Goal: Task Accomplishment & Management: Use online tool/utility

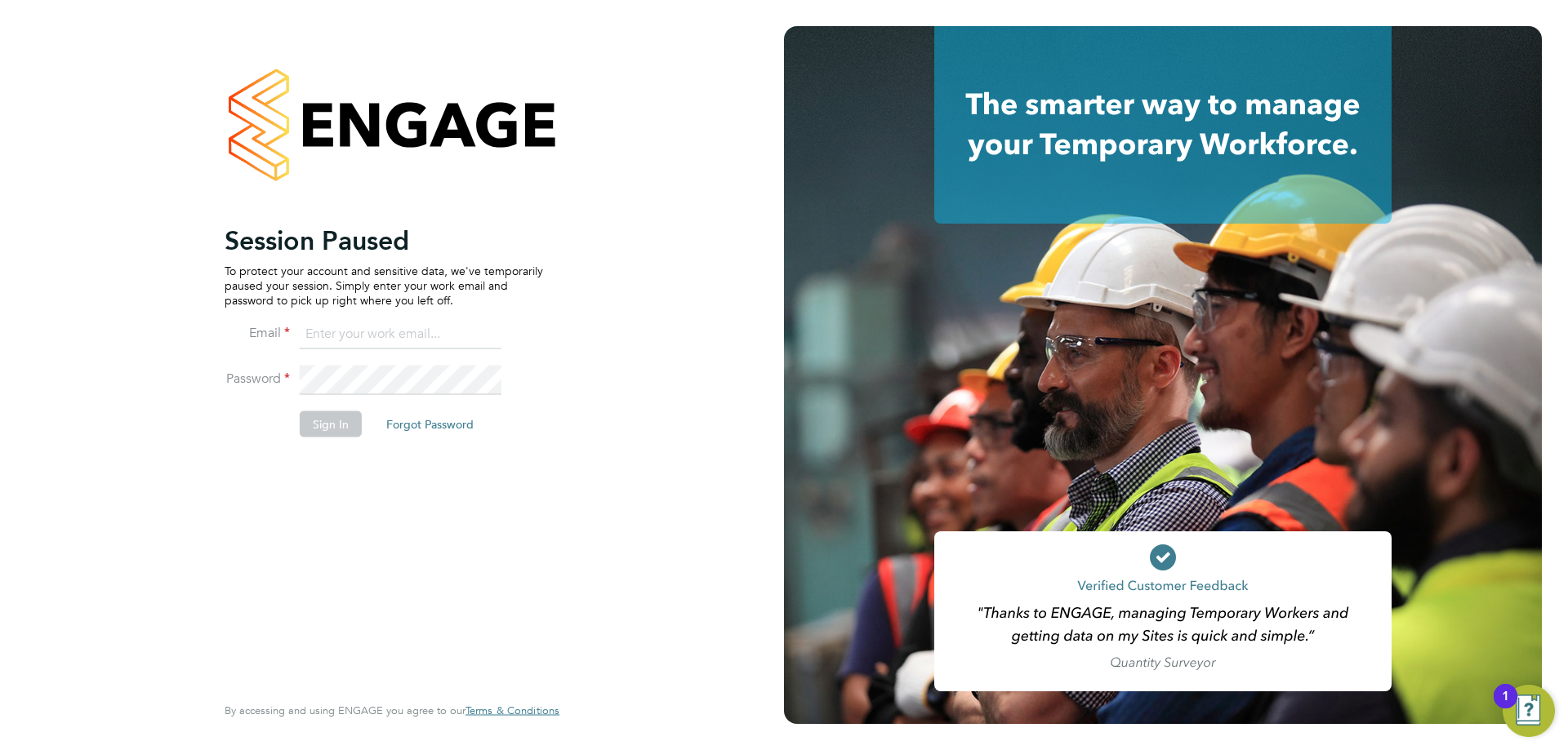
type input "chris.watson@vgcgroup.co.uk"
click at [332, 415] on button "Sign In" at bounding box center [330, 423] width 62 height 26
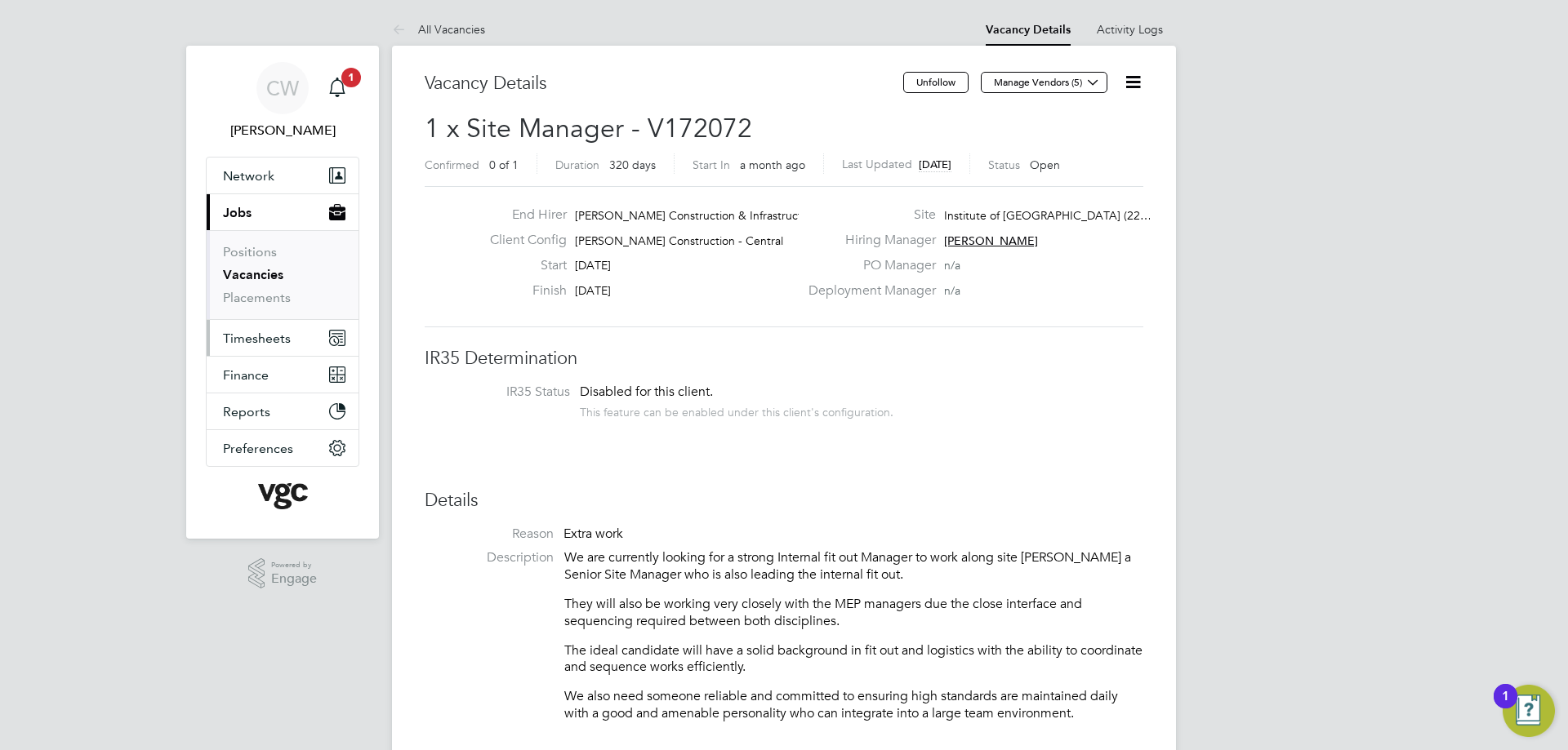
click at [260, 348] on button "Timesheets" at bounding box center [282, 337] width 152 height 36
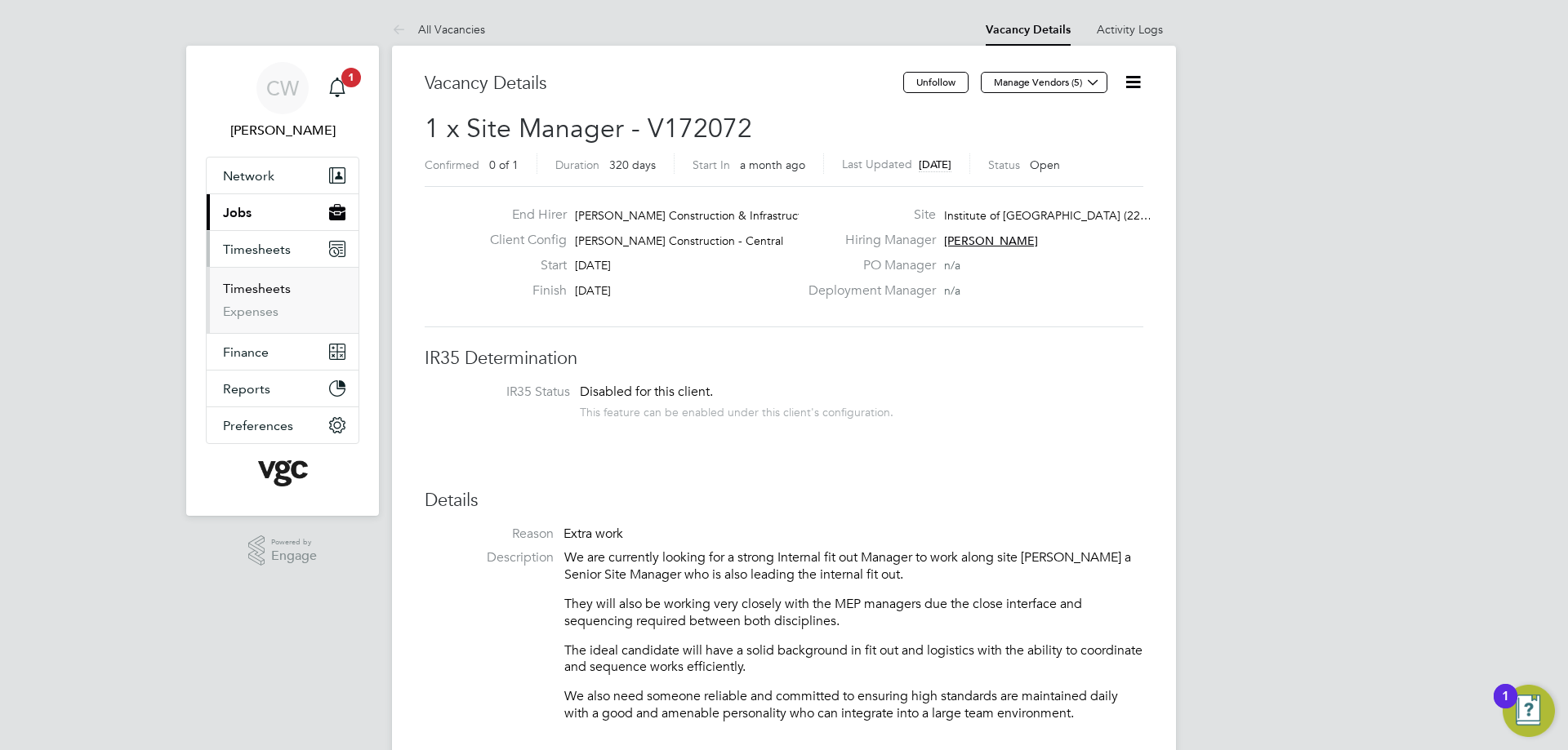
click at [258, 290] on link "Timesheets" at bounding box center [256, 288] width 67 height 16
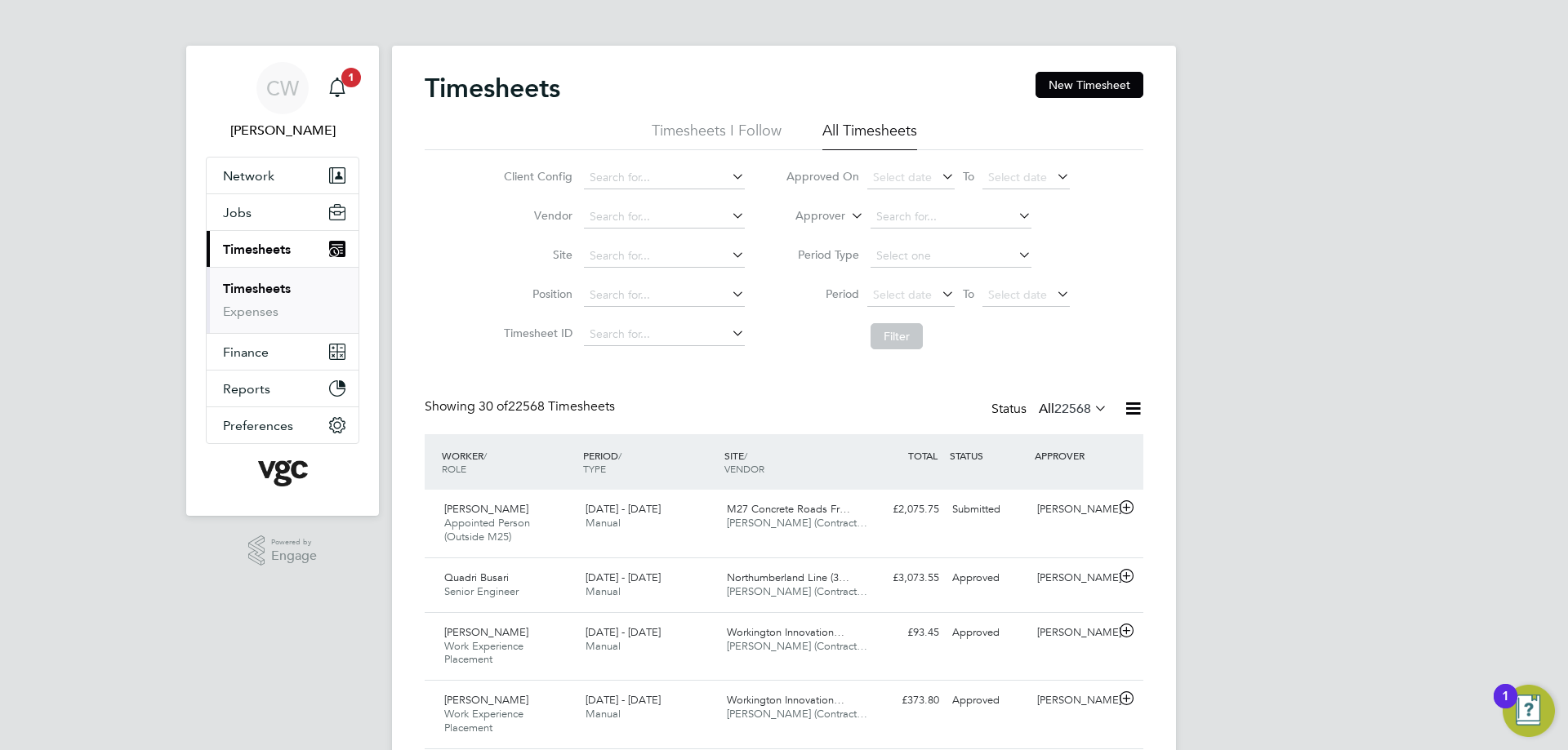
scroll to position [55, 142]
click at [825, 214] on label "Approver" at bounding box center [808, 216] width 73 height 17
click at [816, 241] on li "Worker" at bounding box center [805, 236] width 81 height 22
click at [895, 209] on input at bounding box center [951, 216] width 161 height 22
click at [904, 253] on li "[PERSON_NAME]" at bounding box center [973, 261] width 207 height 22
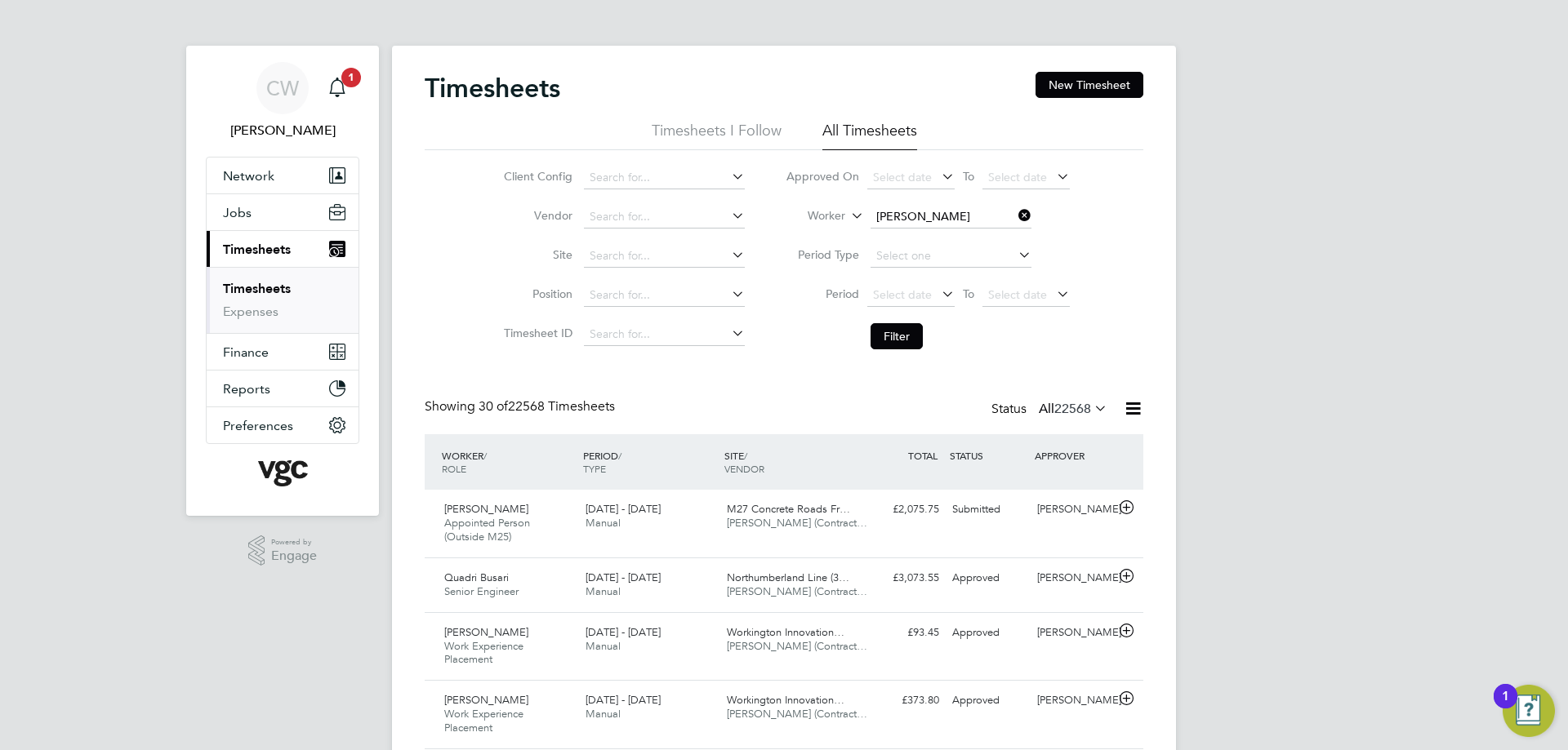
type input "[PERSON_NAME]"
click at [909, 338] on button "Filter" at bounding box center [896, 336] width 52 height 26
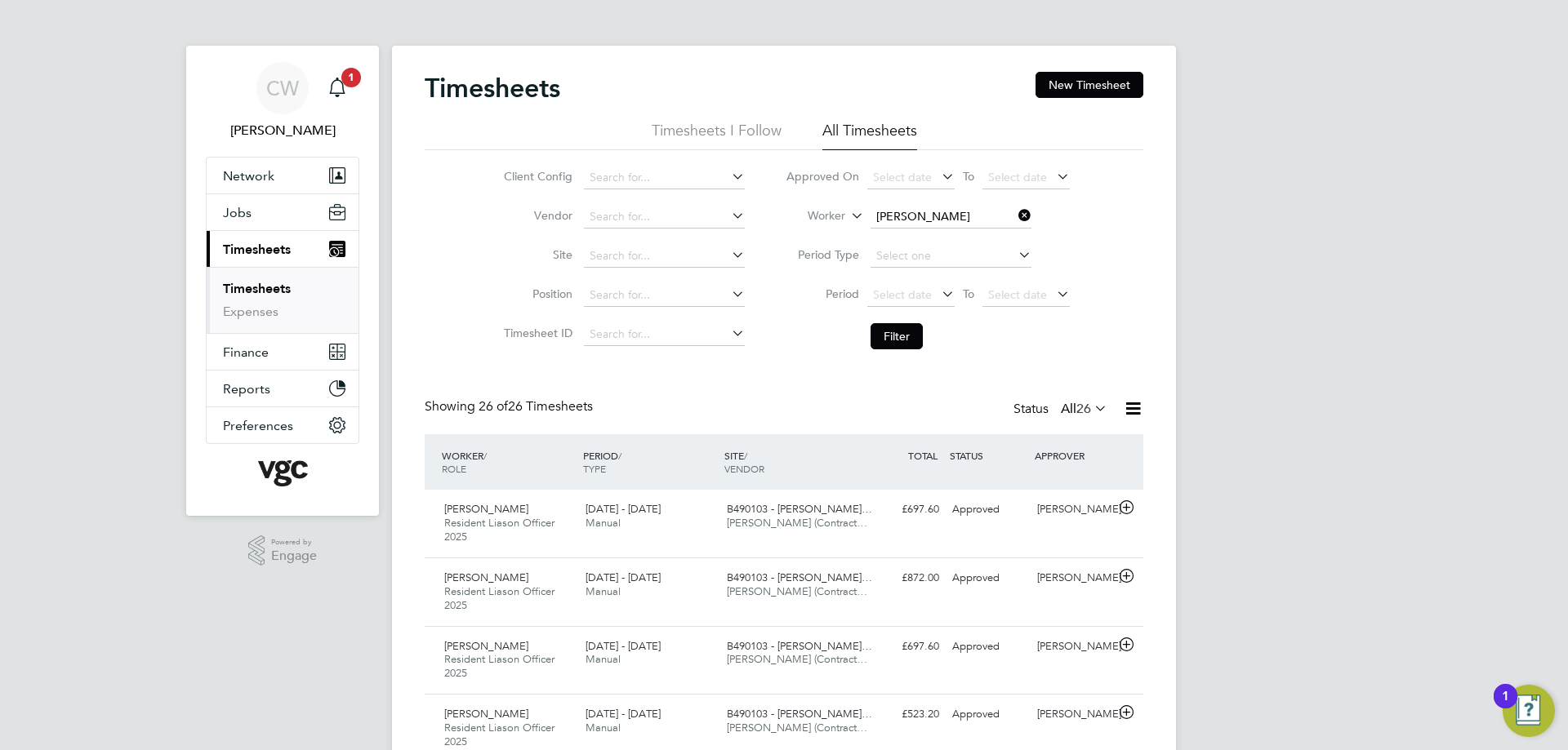
click at [988, 218] on input "[PERSON_NAME]" at bounding box center [951, 216] width 161 height 22
click at [900, 238] on b "[PERSON_NAME]" at bounding box center [922, 240] width 95 height 14
type input "[PERSON_NAME]"
click at [915, 330] on button "Filter" at bounding box center [896, 336] width 52 height 26
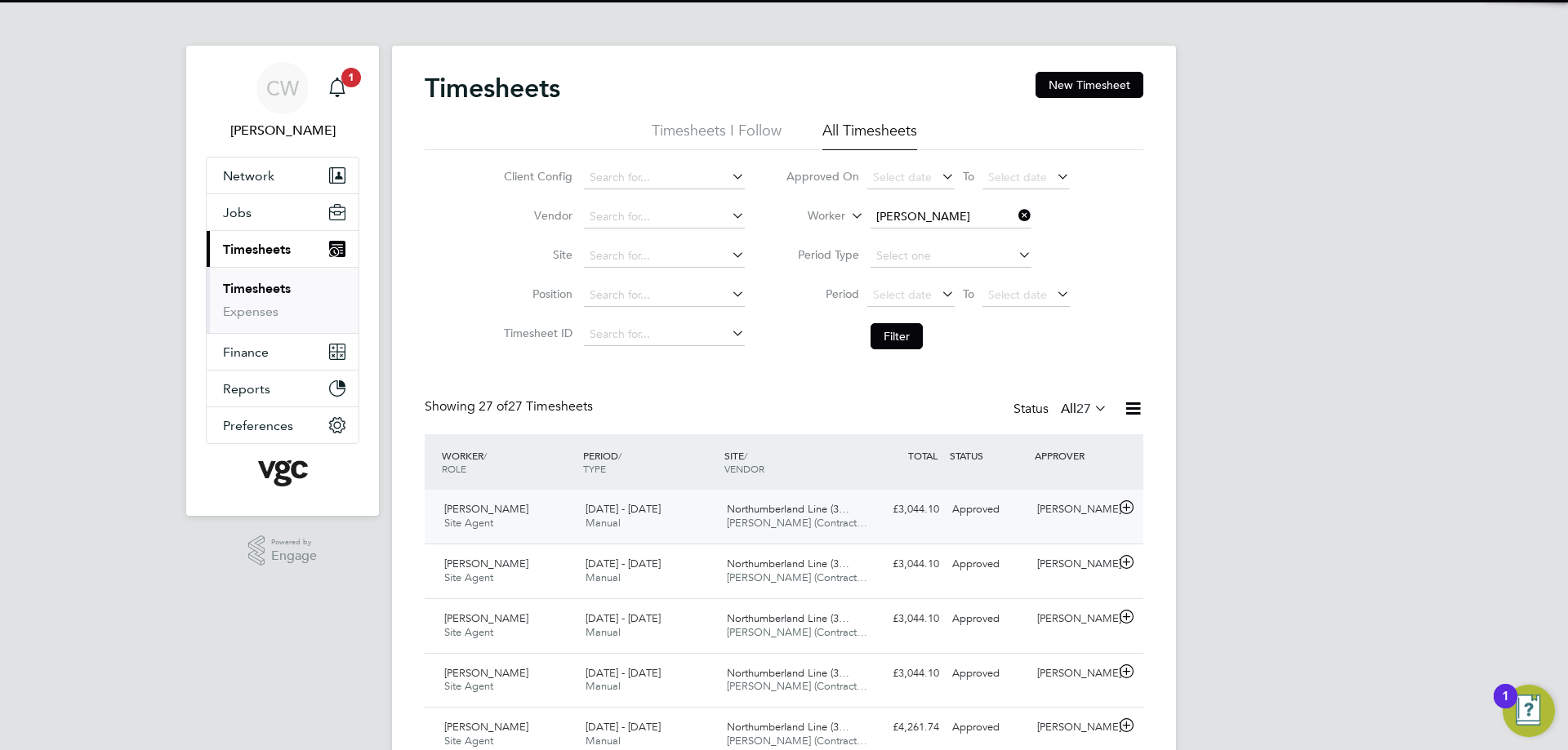
scroll to position [42, 142]
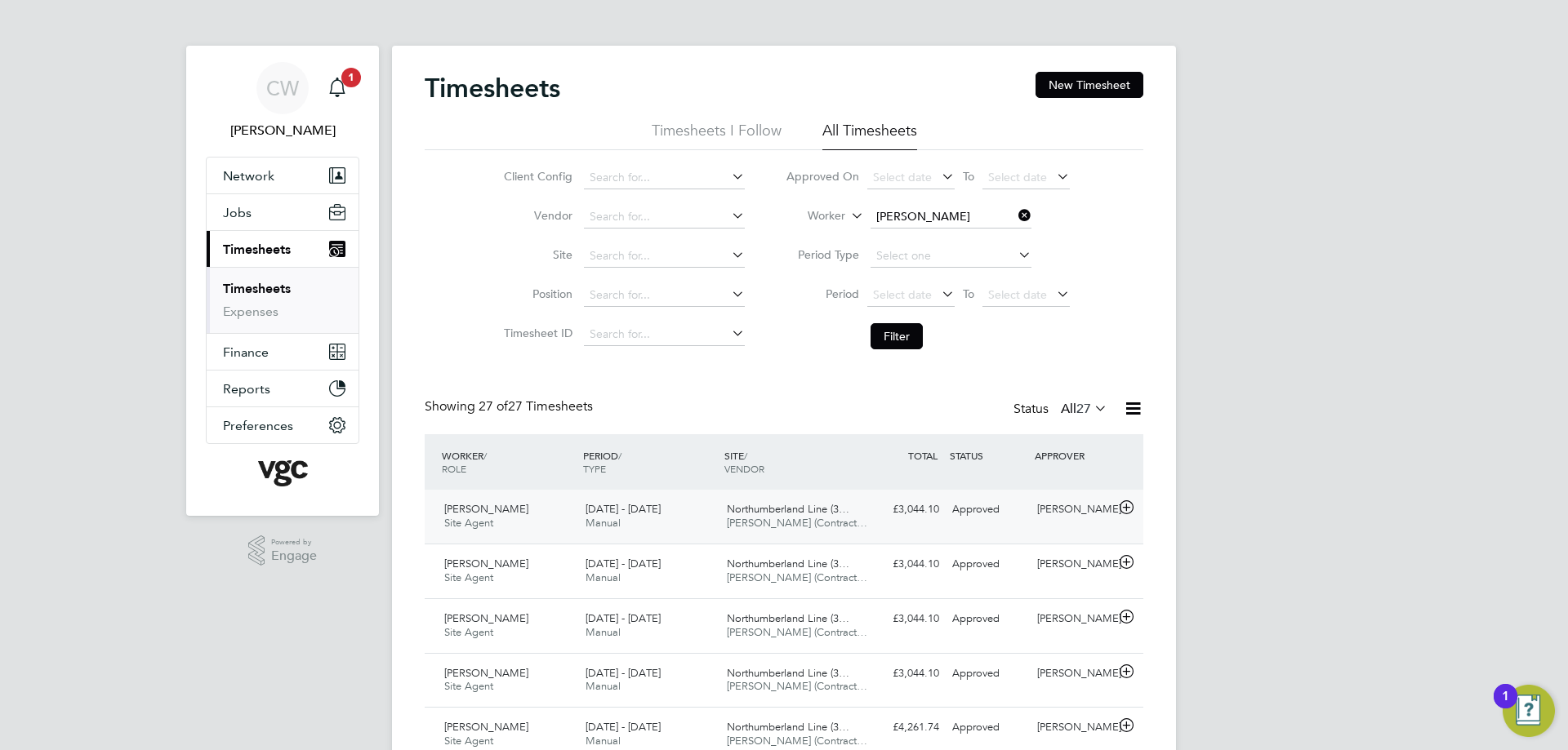
click at [1121, 507] on icon at bounding box center [1127, 507] width 21 height 13
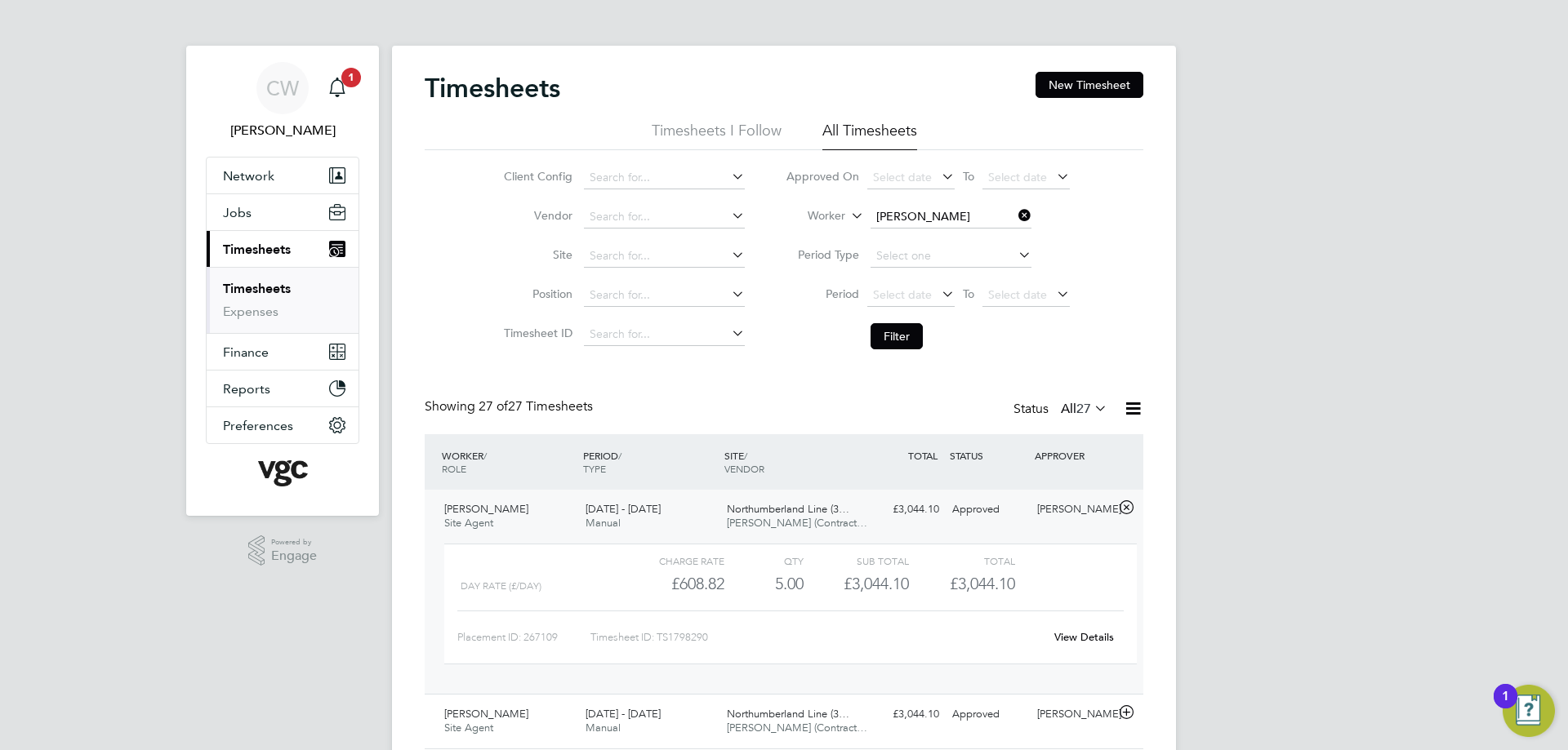
click at [733, 501] on div "Northumberland Line (3… [PERSON_NAME] (Contract…" at bounding box center [791, 517] width 141 height 41
